Goal: Task Accomplishment & Management: Use online tool/utility

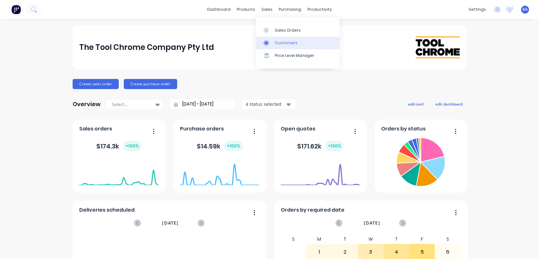
click at [280, 43] on div "Customers" at bounding box center [286, 43] width 23 height 6
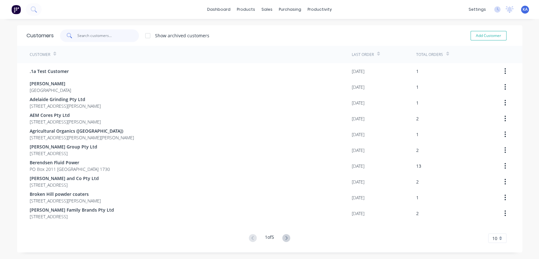
click at [94, 37] on input "text" at bounding box center [108, 35] width 62 height 13
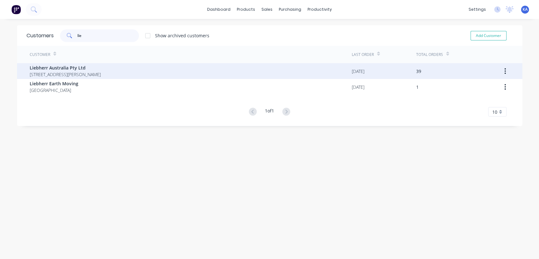
type input "lie"
click at [97, 66] on span "Liebherr Australia Pty Ltd" at bounding box center [65, 67] width 71 height 7
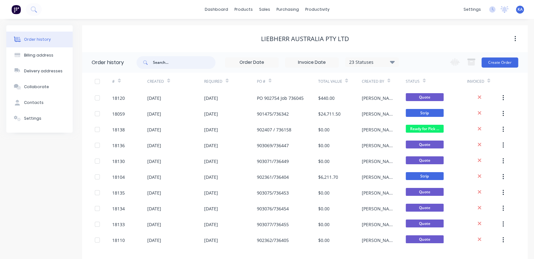
click at [176, 63] on input "text" at bounding box center [184, 62] width 63 height 13
type input "104"
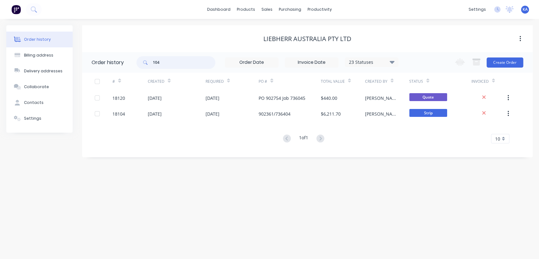
click at [176, 63] on input "104" at bounding box center [184, 62] width 63 height 13
type input "10468"
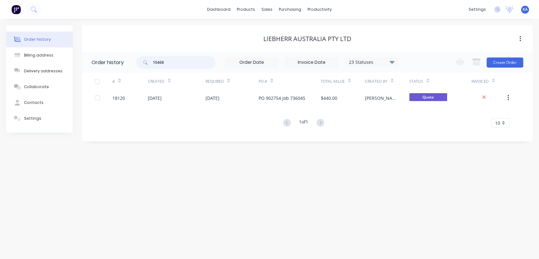
click at [176, 63] on input "10468" at bounding box center [184, 62] width 63 height 13
type input "10468327"
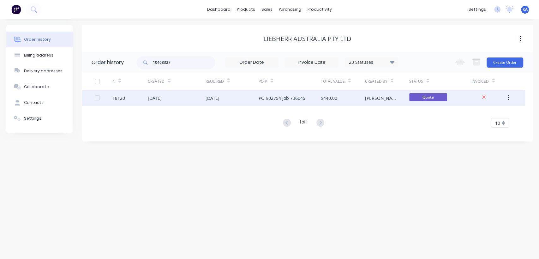
click at [269, 99] on div "PO 902754 Job 736045" at bounding box center [282, 98] width 47 height 7
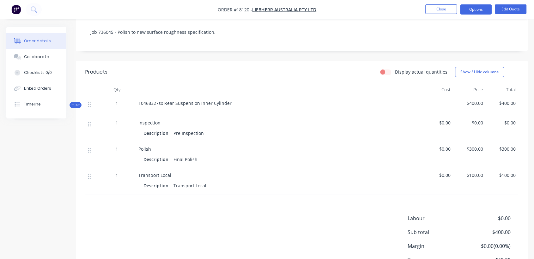
scroll to position [140, 0]
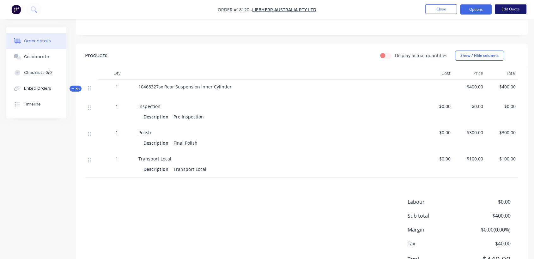
click at [511, 9] on button "Edit Quote" at bounding box center [511, 8] width 32 height 9
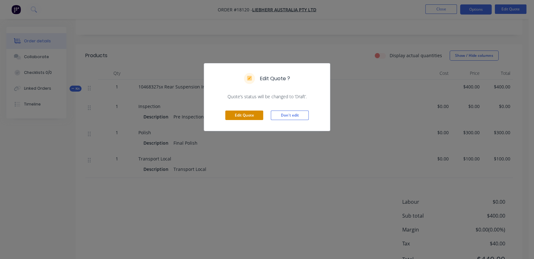
click at [252, 113] on button "Edit Quote" at bounding box center [244, 115] width 38 height 9
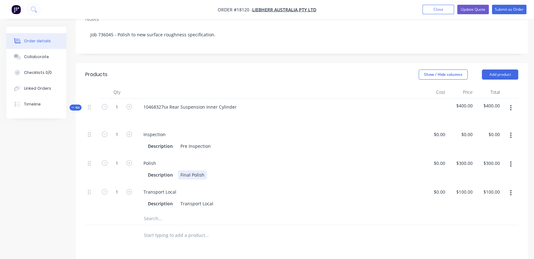
click at [206, 170] on div "Description Final Polish" at bounding box center [276, 174] width 263 height 9
click at [235, 170] on div "Final Polish 374.65-0.10mm Surface Finish is Rz = 0.4 - 1.6Rz. Rmr = 65% - 90%" at bounding box center [264, 174] width 173 height 9
click at [258, 112] on div at bounding box center [277, 116] width 279 height 9
click at [265, 99] on div "10468327sx Rear Suspension Inner Cylinder" at bounding box center [278, 112] width 284 height 27
click at [479, 6] on button "Update Quote" at bounding box center [473, 9] width 32 height 9
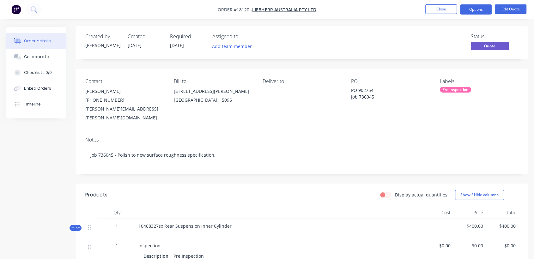
scroll to position [0, 0]
click at [435, 8] on button "Close" at bounding box center [441, 8] width 32 height 9
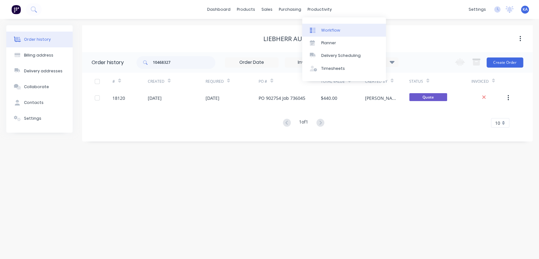
click at [326, 28] on div "Workflow" at bounding box center [330, 30] width 19 height 6
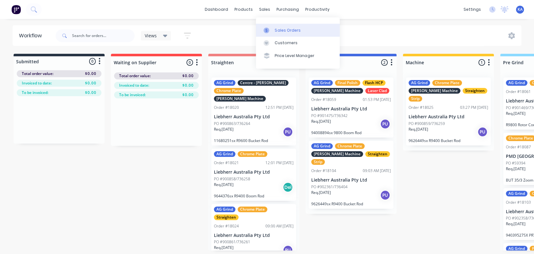
click at [277, 28] on div "Sales Orders" at bounding box center [288, 30] width 26 height 6
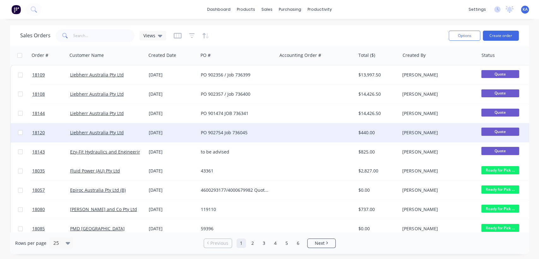
click at [426, 133] on div "[PERSON_NAME]" at bounding box center [437, 133] width 70 height 6
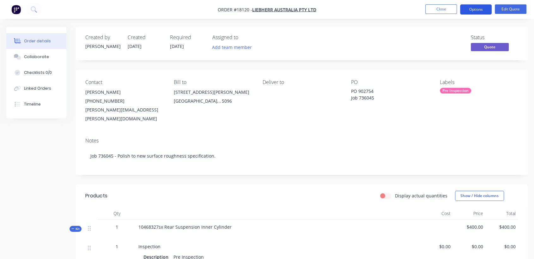
click at [479, 11] on button "Options" at bounding box center [476, 9] width 32 height 10
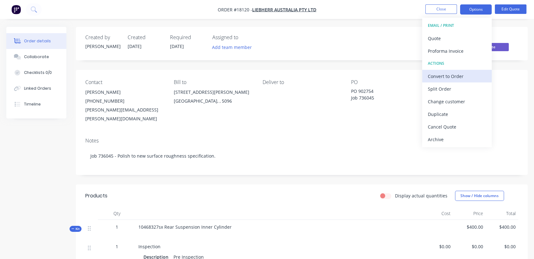
click at [444, 74] on div "Convert to Order" at bounding box center [457, 76] width 58 height 9
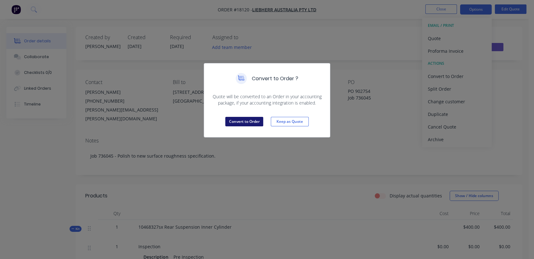
click at [245, 122] on button "Convert to Order" at bounding box center [244, 121] width 38 height 9
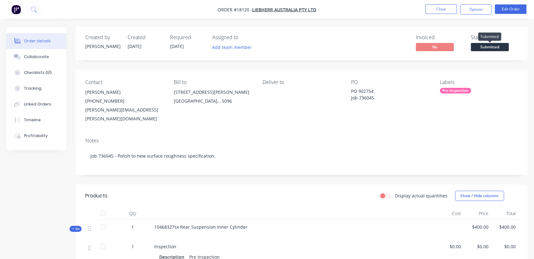
click at [489, 45] on span "Submitted" at bounding box center [490, 47] width 38 height 8
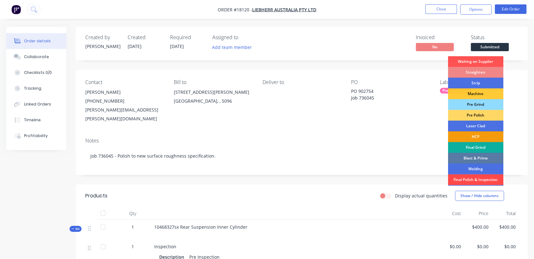
click at [485, 177] on div "Final Polish & Inspection" at bounding box center [475, 179] width 55 height 11
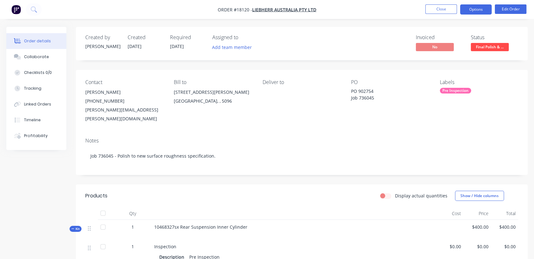
click at [473, 10] on button "Options" at bounding box center [476, 9] width 32 height 10
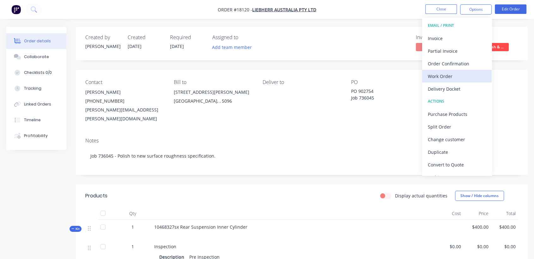
click at [455, 74] on div "Work Order" at bounding box center [457, 76] width 58 height 9
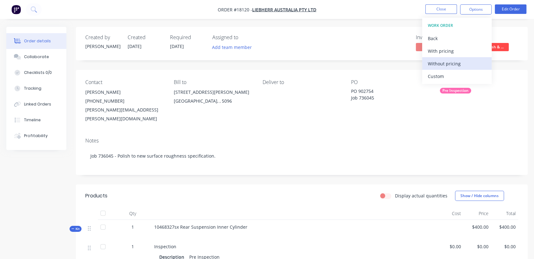
click at [450, 65] on div "Without pricing" at bounding box center [457, 63] width 58 height 9
